Goal: Information Seeking & Learning: Learn about a topic

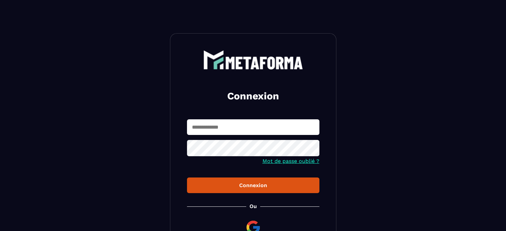
click at [194, 126] on input "text" at bounding box center [253, 127] width 132 height 16
type input "**********"
click at [251, 187] on div "Connexion" at bounding box center [253, 185] width 122 height 6
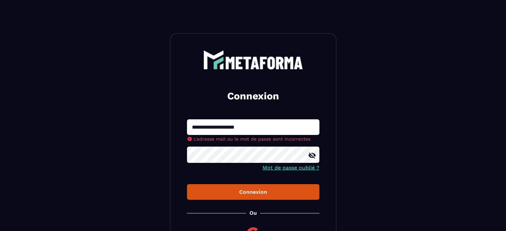
click at [107, 182] on section "**********" at bounding box center [253, 153] width 506 height 307
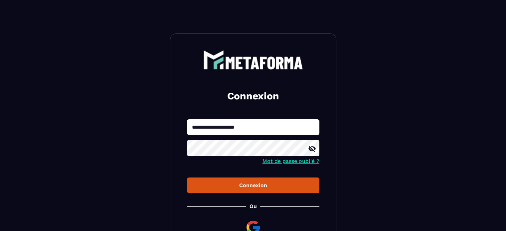
click at [249, 192] on button "Connexion" at bounding box center [253, 185] width 132 height 16
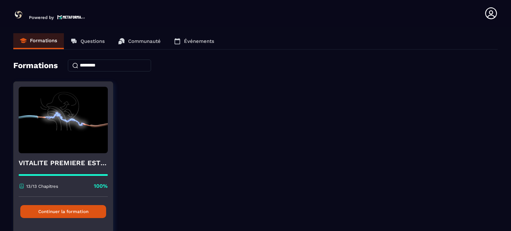
click at [81, 211] on button "Continuer la formation" at bounding box center [63, 211] width 86 height 13
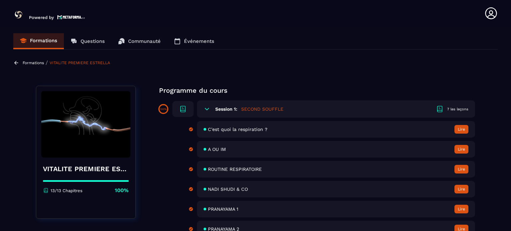
click at [214, 170] on span "ROUTINE RESPIRATOIRE" at bounding box center [235, 169] width 54 height 5
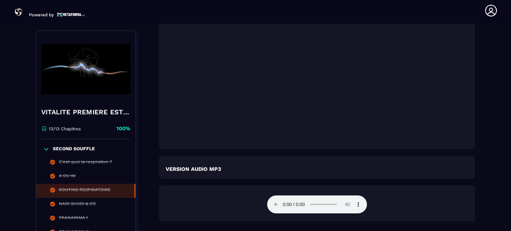
scroll to position [1118, 0]
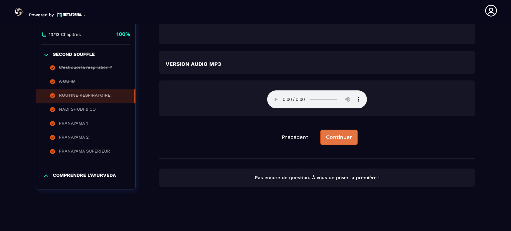
click at [333, 139] on div "Continuer" at bounding box center [339, 137] width 26 height 7
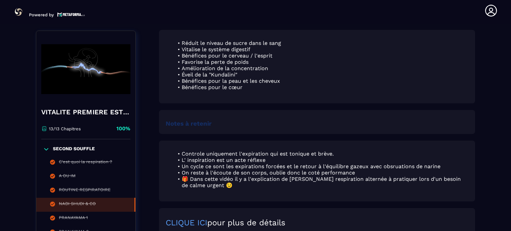
scroll to position [501, 0]
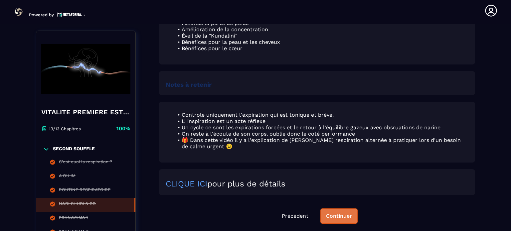
click at [337, 218] on div "Continuer" at bounding box center [339, 216] width 26 height 7
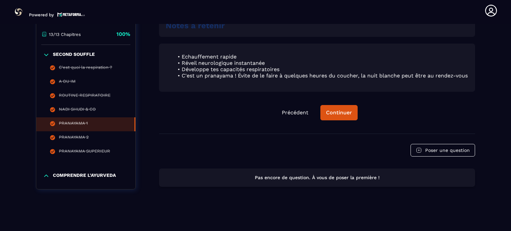
scroll to position [425, 0]
click at [334, 114] on div "Continuer" at bounding box center [339, 112] width 26 height 7
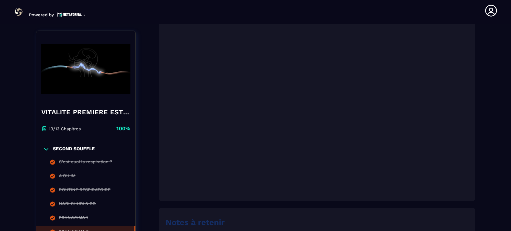
scroll to position [235, 0]
